Goal: Information Seeking & Learning: Understand process/instructions

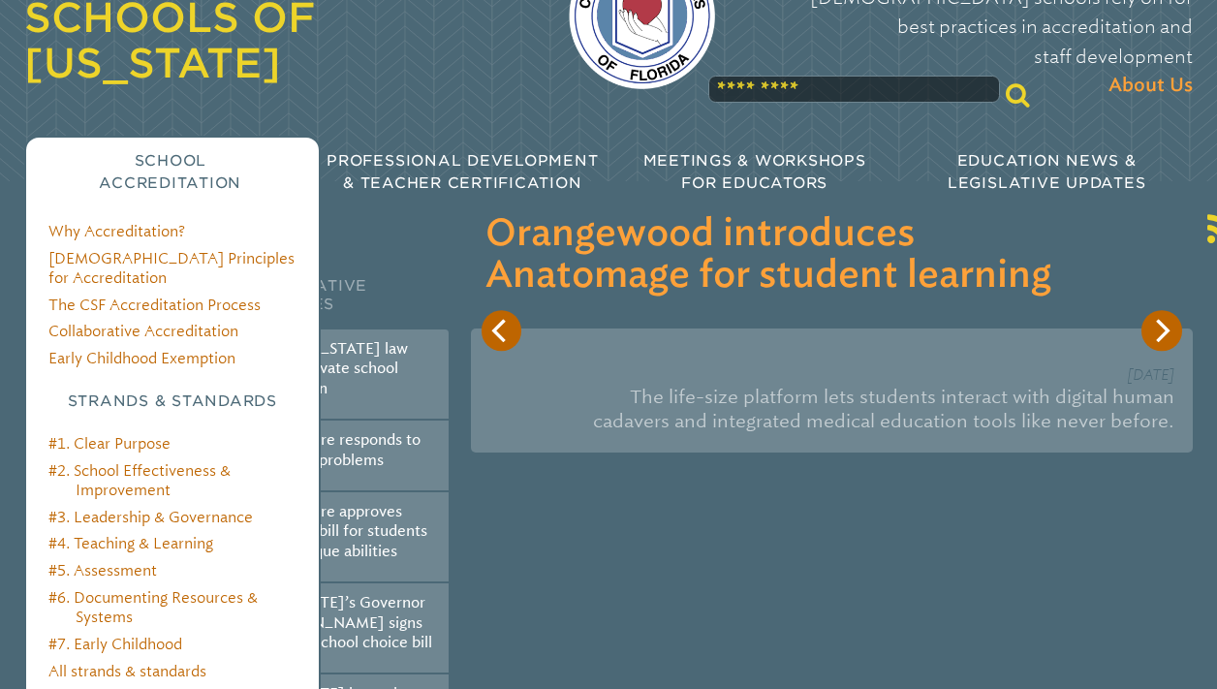
scroll to position [204, 0]
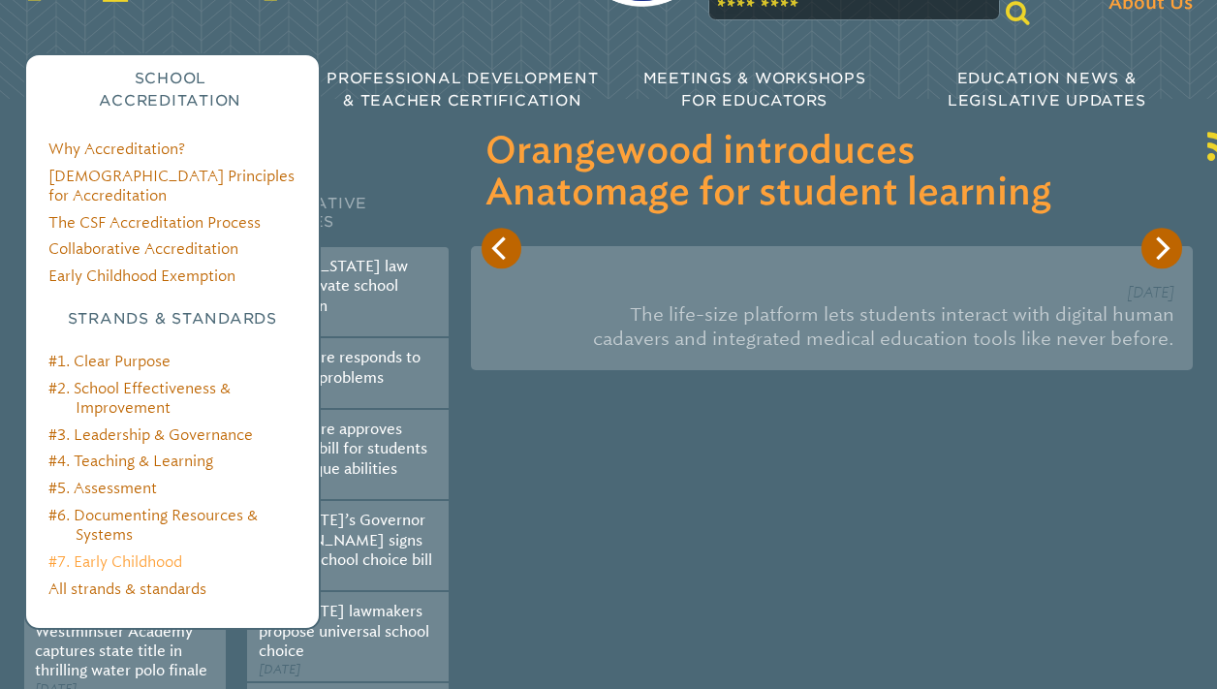
click at [156, 553] on link "#7. Early Childhood" at bounding box center [115, 561] width 134 height 17
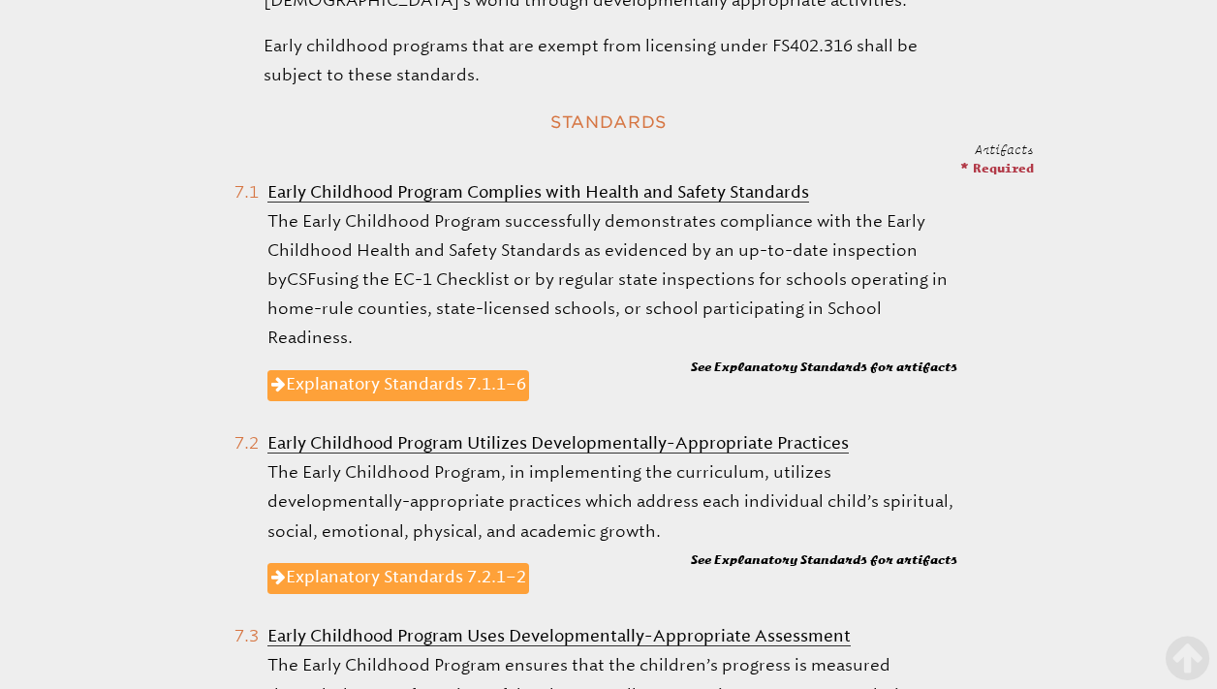
scroll to position [834, 0]
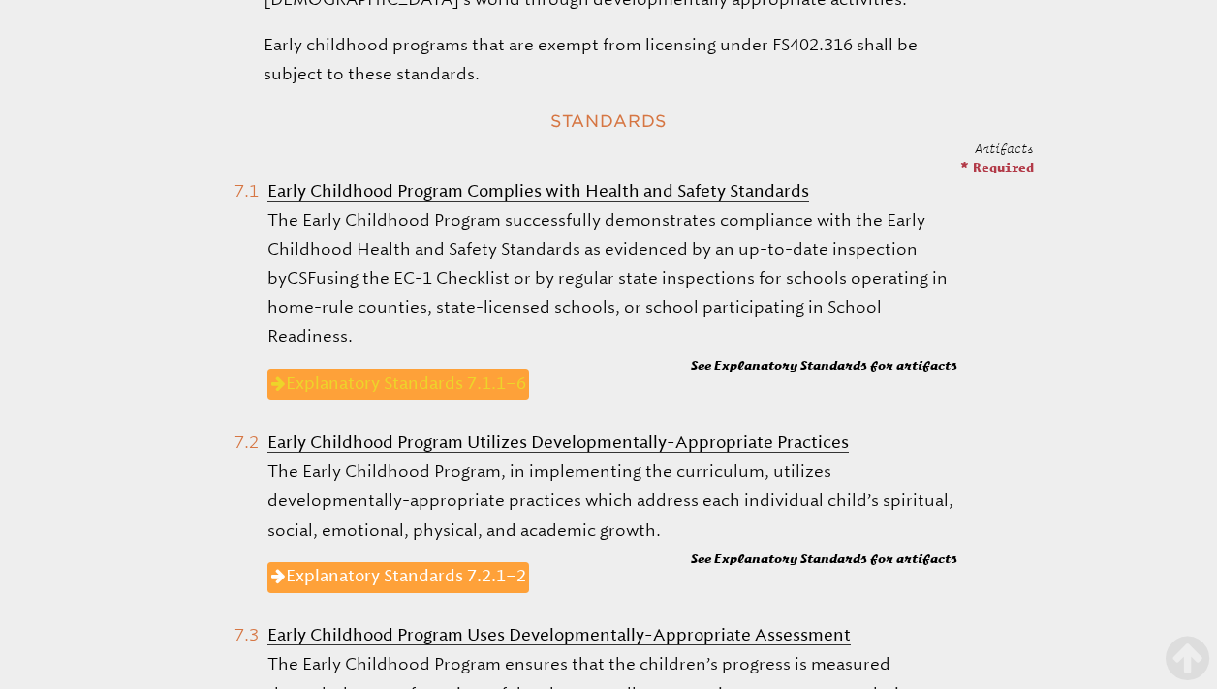
click at [429, 369] on link "Explanatory Standards 7.1.1–6" at bounding box center [398, 384] width 263 height 31
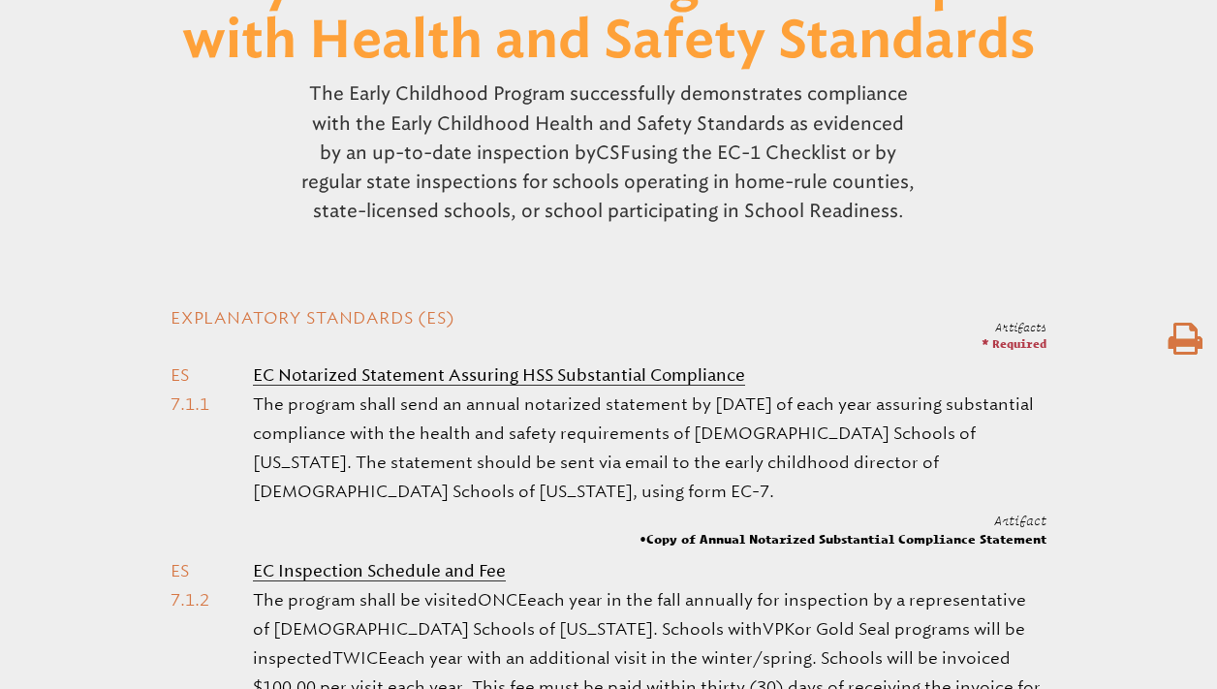
scroll to position [483, 0]
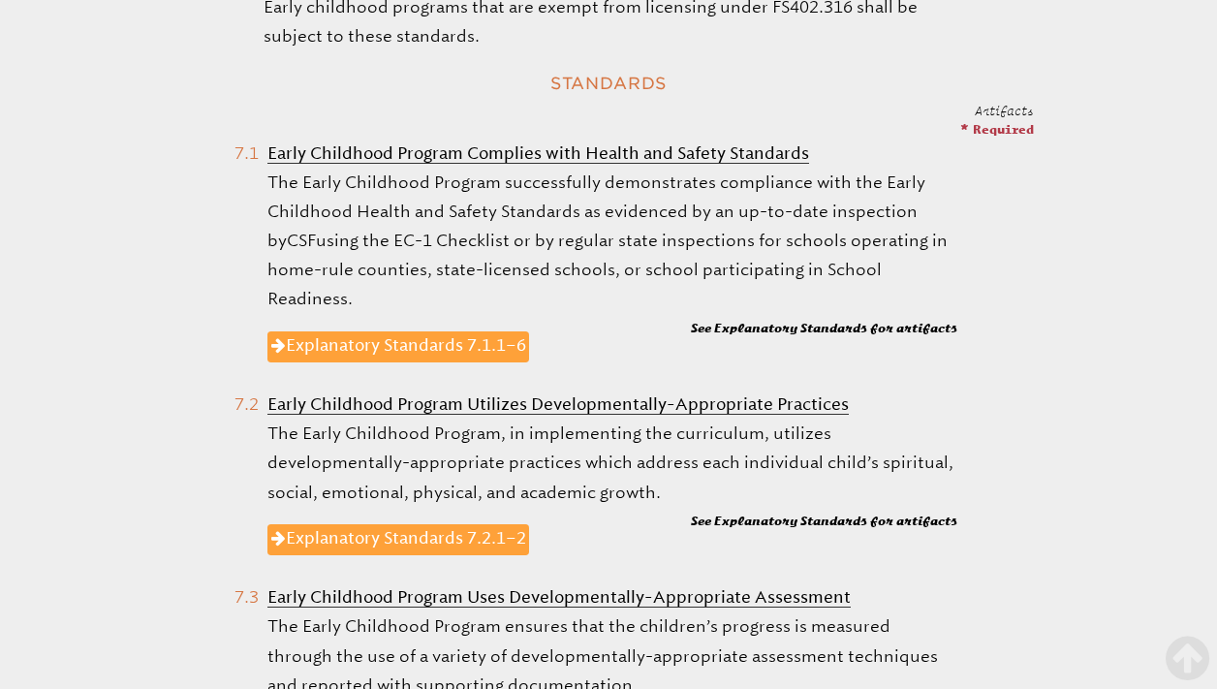
scroll to position [876, 0]
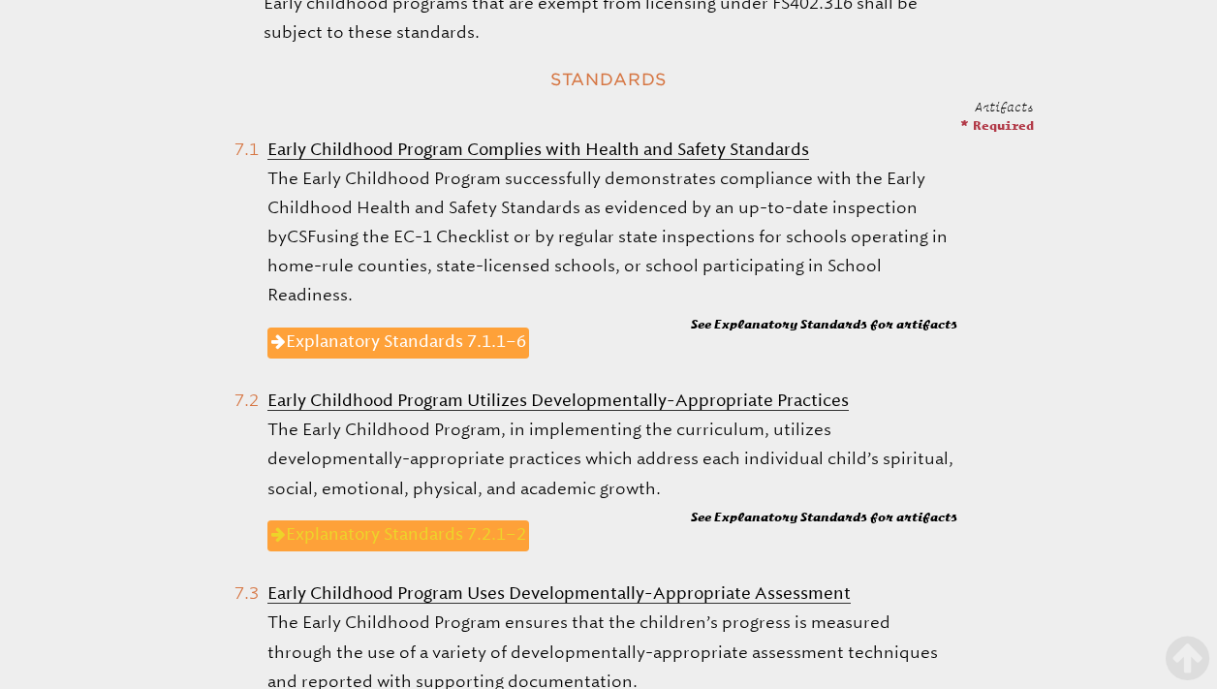
click at [421, 520] on link "Explanatory Standards 7.2.1–2" at bounding box center [398, 535] width 263 height 31
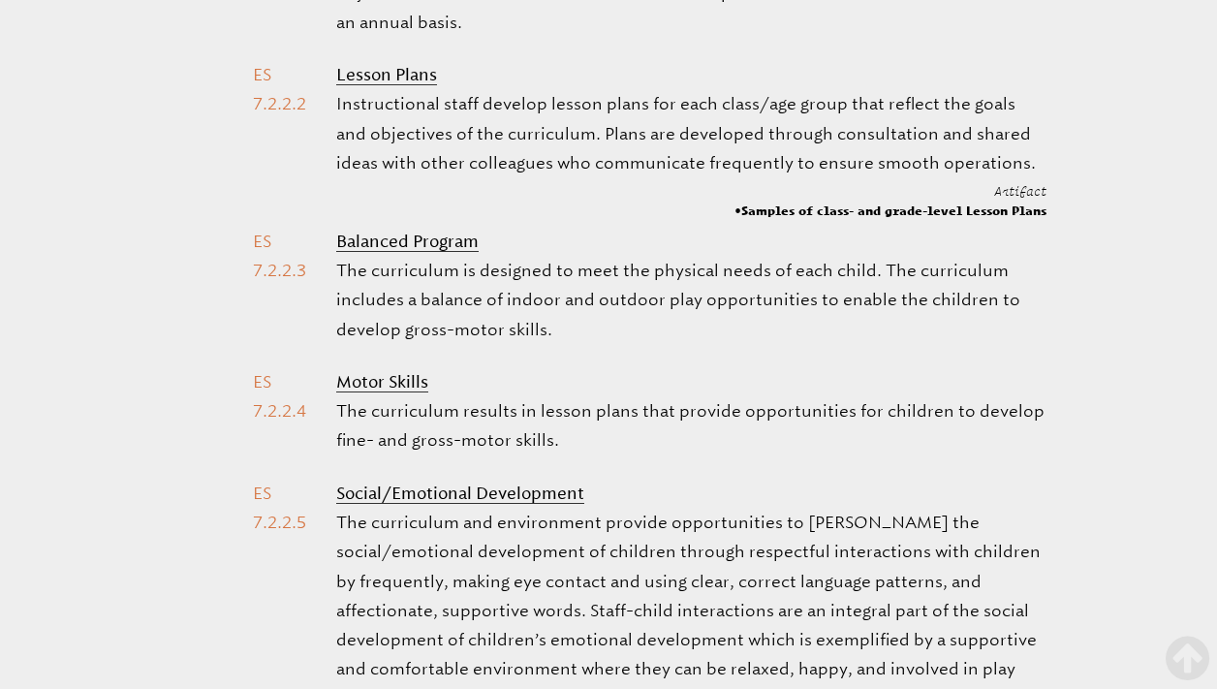
scroll to position [1949, 0]
